Goal: Transaction & Acquisition: Purchase product/service

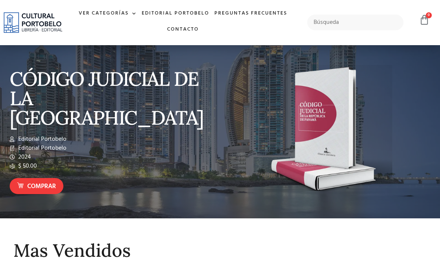
click at [123, 12] on link "Ver Categorías" at bounding box center [107, 14] width 63 height 16
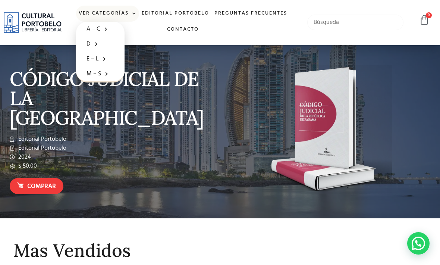
click at [339, 26] on input "text" at bounding box center [355, 23] width 96 height 16
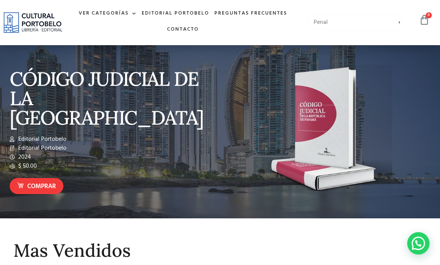
type input "Penal"
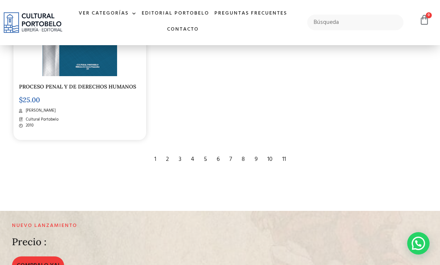
scroll to position [1353, 0]
click at [167, 168] on div "2" at bounding box center [167, 159] width 10 height 16
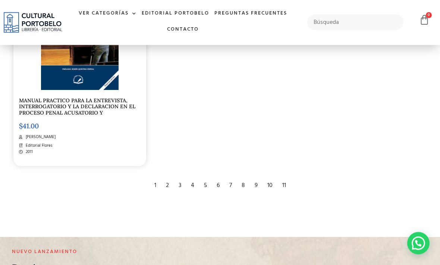
scroll to position [1354, 0]
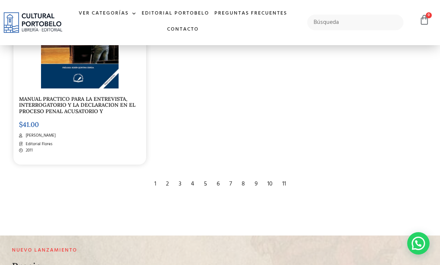
click at [180, 192] on div "3" at bounding box center [180, 184] width 10 height 16
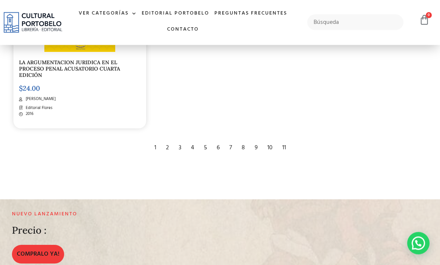
scroll to position [1364, 0]
click at [182, 156] on div "3" at bounding box center [180, 148] width 10 height 16
click at [180, 156] on div "3" at bounding box center [180, 148] width 10 height 16
click at [359, 25] on input "text" at bounding box center [355, 23] width 96 height 16
type input "B"
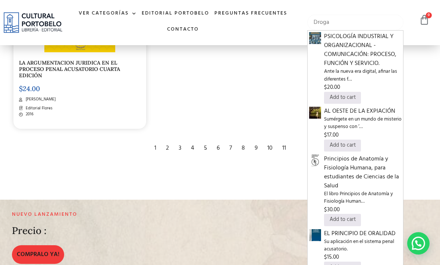
type input "Droga"
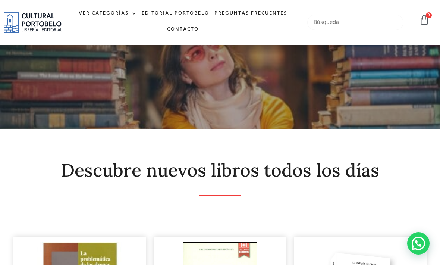
click at [334, 28] on input "text" at bounding box center [355, 23] width 96 height 16
type input "Blanqueo"
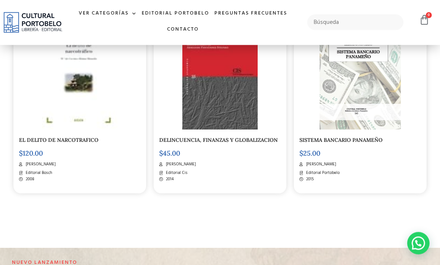
scroll to position [630, 0]
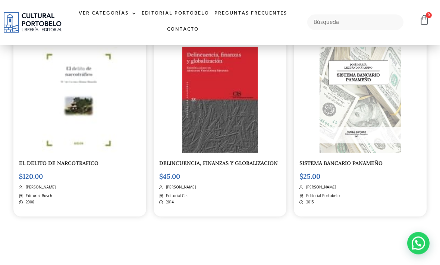
click at [113, 130] on div at bounding box center [80, 100] width 122 height 106
click at [99, 149] on img at bounding box center [79, 100] width 75 height 106
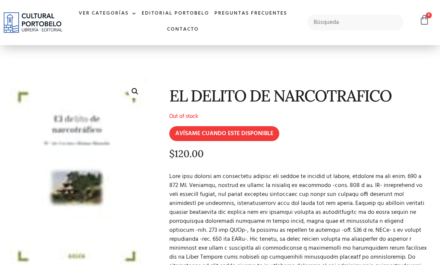
click at [114, 157] on img at bounding box center [79, 176] width 138 height 195
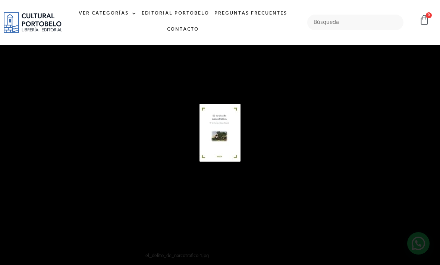
click at [255, 114] on div "1 / 1" at bounding box center [220, 132] width 388 height 212
click at [241, 143] on div at bounding box center [247, 133] width 96 height 58
